Goal: Task Accomplishment & Management: Manage account settings

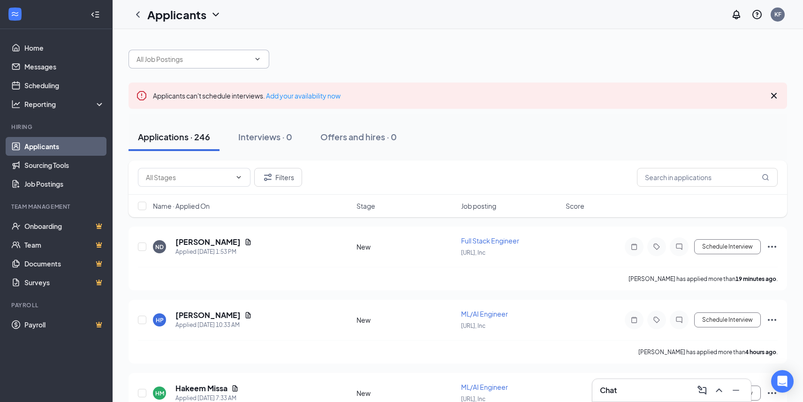
click at [204, 60] on input "text" at bounding box center [192, 59] width 113 height 10
click at [191, 105] on div "Full Stack Engineer ([URL], Inc)" at bounding box center [181, 103] width 91 height 10
type input "Full Stack Engineer ([URL], Inc)"
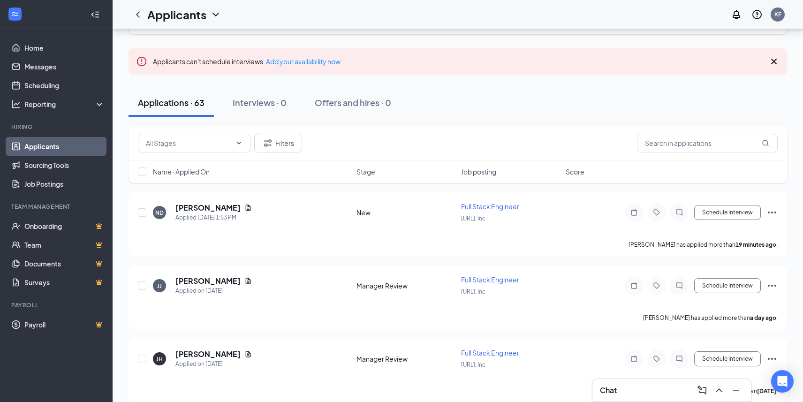
scroll to position [49, 0]
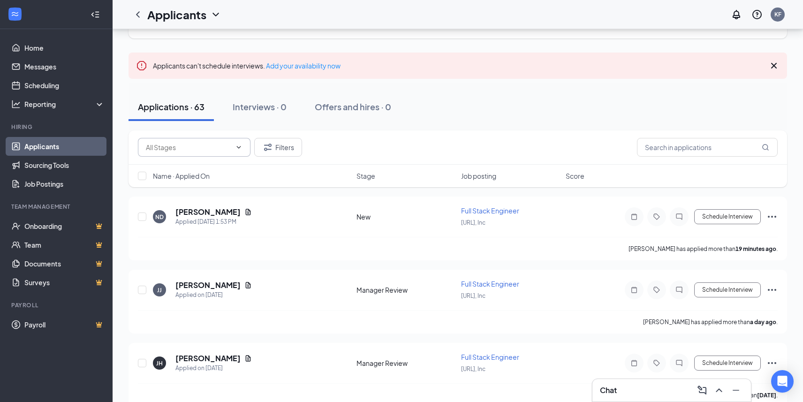
click at [202, 141] on span at bounding box center [194, 147] width 113 height 19
click at [202, 148] on input "text" at bounding box center [188, 147] width 85 height 10
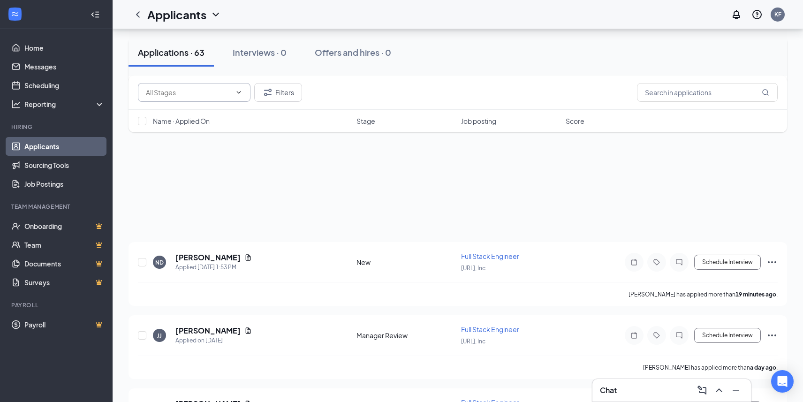
scroll to position [0, 0]
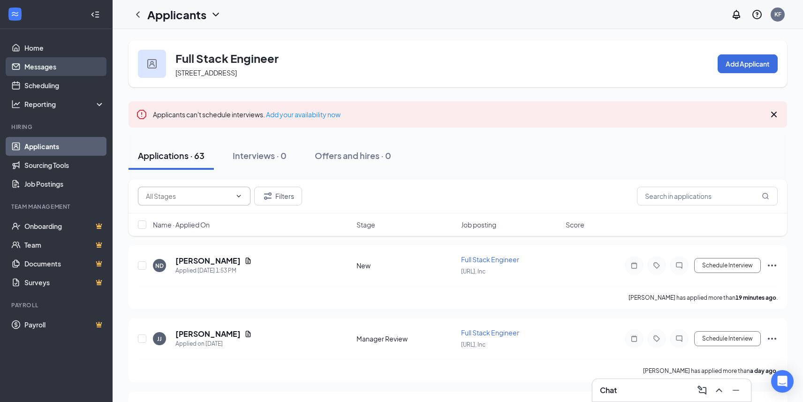
click at [39, 62] on link "Messages" at bounding box center [64, 66] width 80 height 19
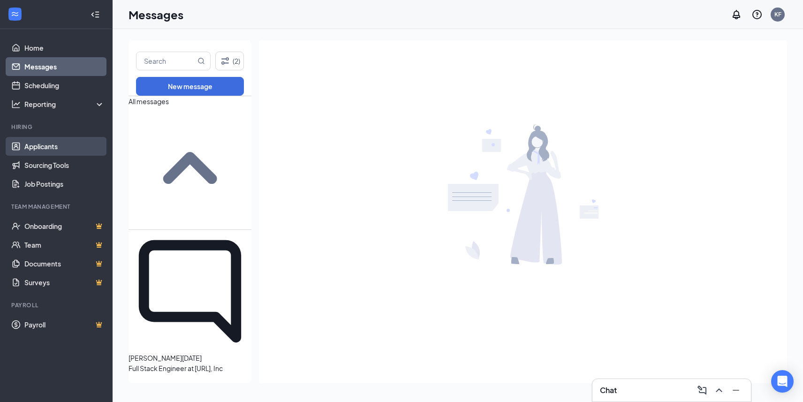
click at [45, 145] on link "Applicants" at bounding box center [64, 146] width 80 height 19
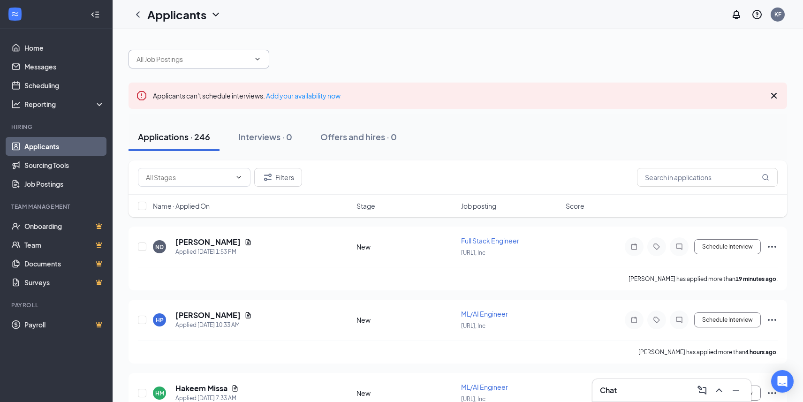
click at [211, 61] on input "text" at bounding box center [192, 59] width 113 height 10
click at [195, 81] on div "ML/AI Engineer ([URL], Inc)" at bounding box center [176, 81] width 80 height 10
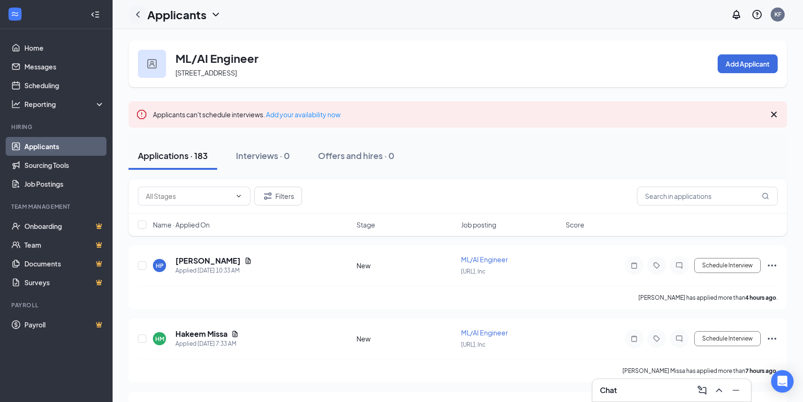
click at [139, 15] on icon "ChevronLeft" at bounding box center [137, 14] width 11 height 11
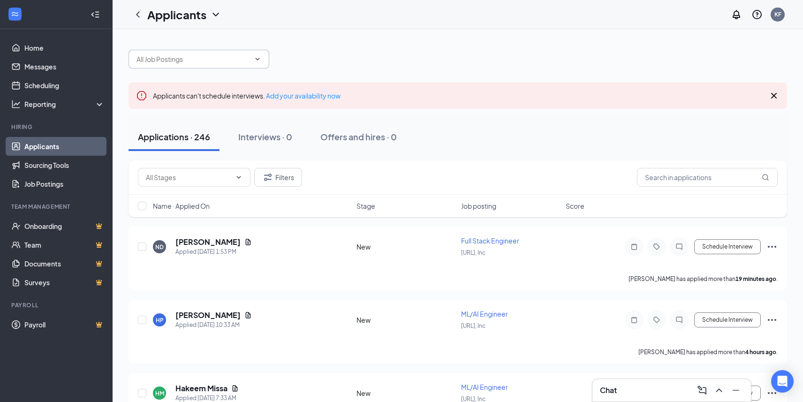
click at [219, 54] on input "text" at bounding box center [192, 59] width 113 height 10
click at [190, 100] on div "Full Stack Engineer ([URL], Inc)" at bounding box center [181, 103] width 91 height 10
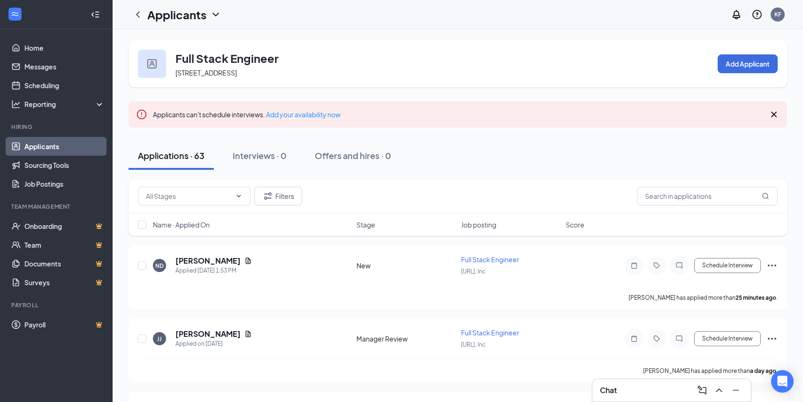
click at [188, 156] on div "Applications · 63" at bounding box center [171, 156] width 67 height 12
